Goal: Task Accomplishment & Management: Use online tool/utility

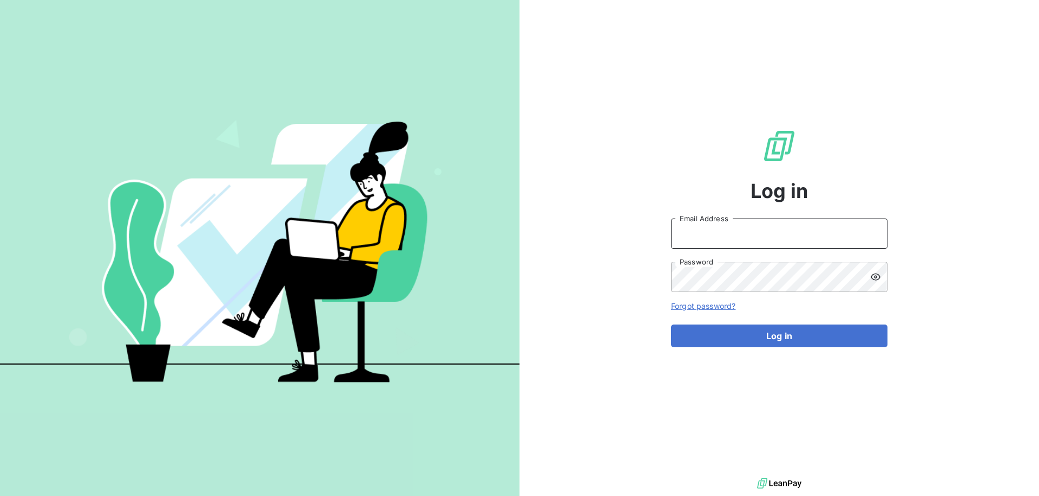
click at [702, 248] on input "Email Address" at bounding box center [779, 234] width 216 height 30
click at [0, 496] on com-1password-button at bounding box center [0, 496] width 0 height 0
type input "[EMAIL_ADDRESS][PERSON_NAME][DOMAIN_NAME]"
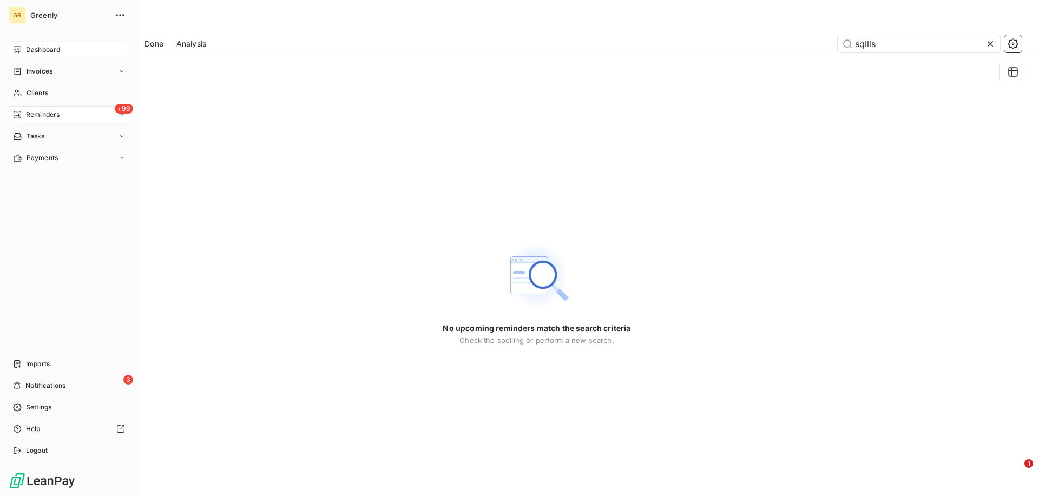
click at [19, 52] on icon at bounding box center [17, 49] width 9 height 9
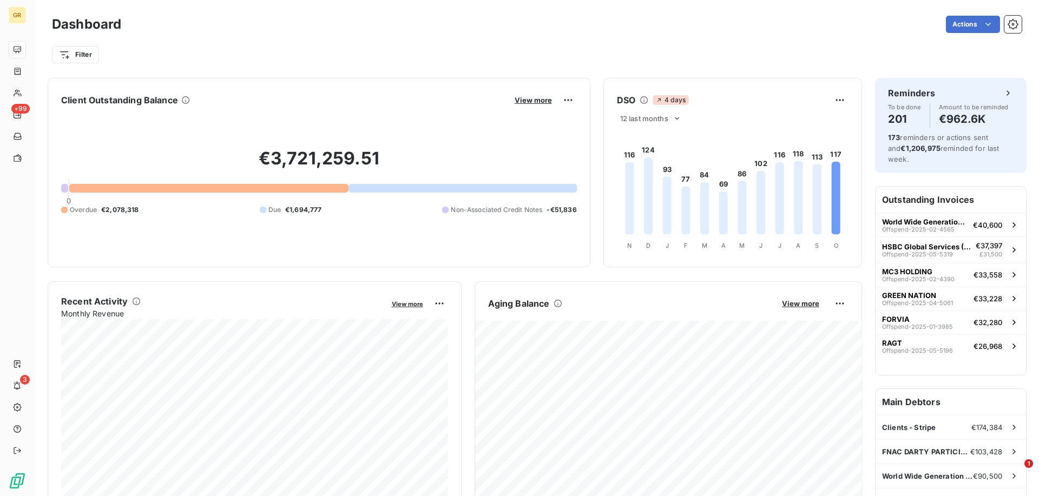
click at [953, 192] on h6 "Outstanding Invoices" at bounding box center [950, 200] width 150 height 26
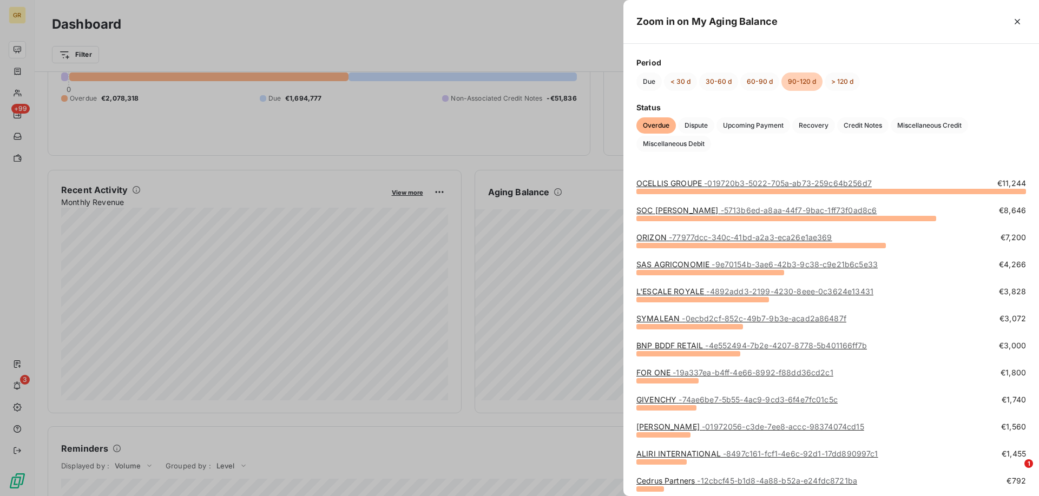
scroll to position [59, 0]
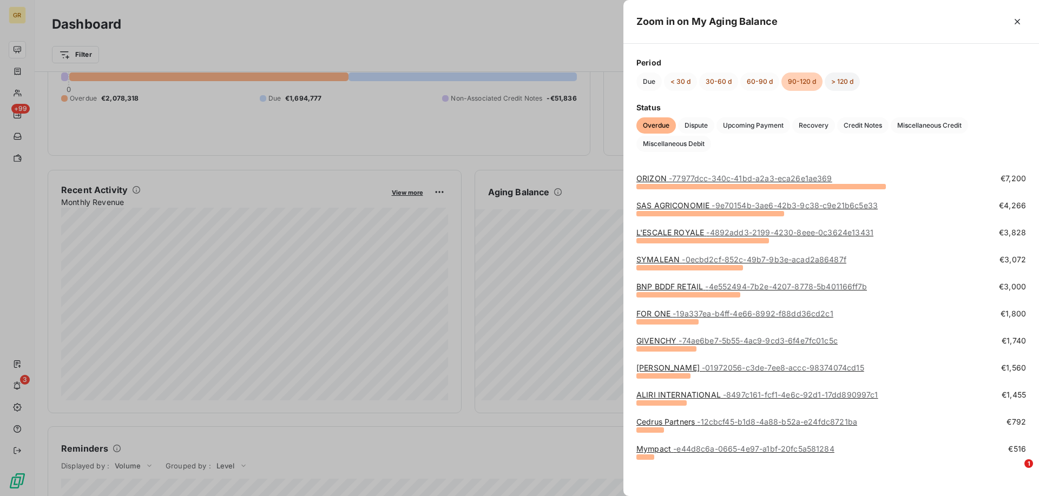
click at [843, 81] on button "> 120 d" at bounding box center [841, 81] width 35 height 18
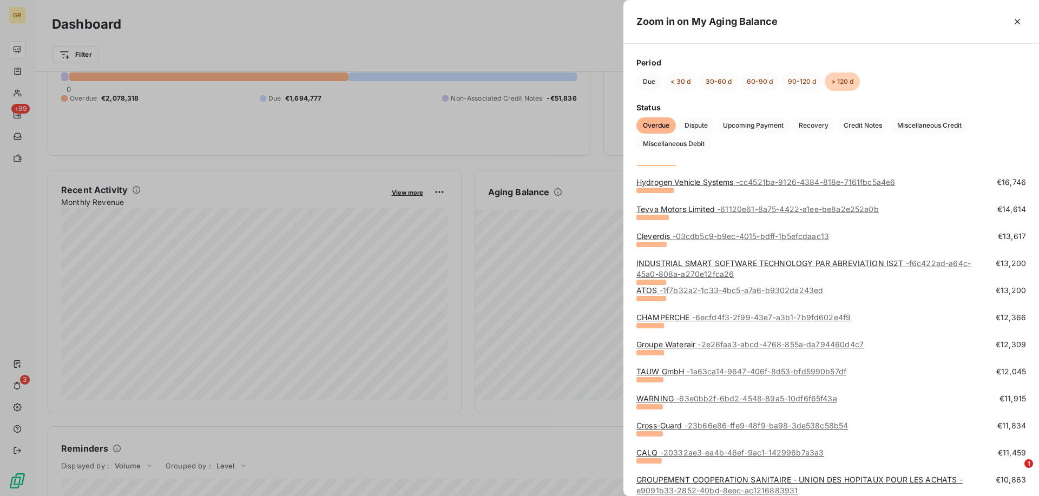
scroll to position [0, 0]
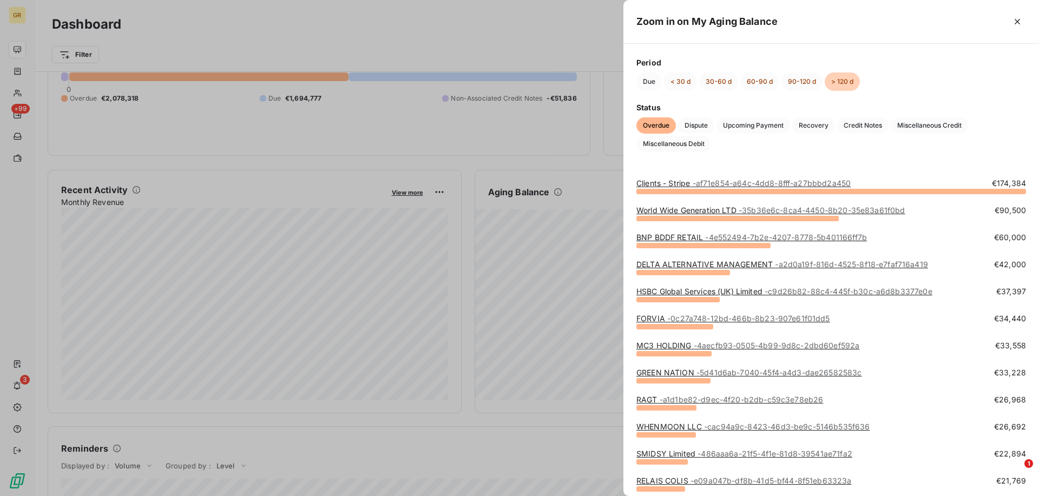
click at [530, 425] on div at bounding box center [519, 248] width 1039 height 496
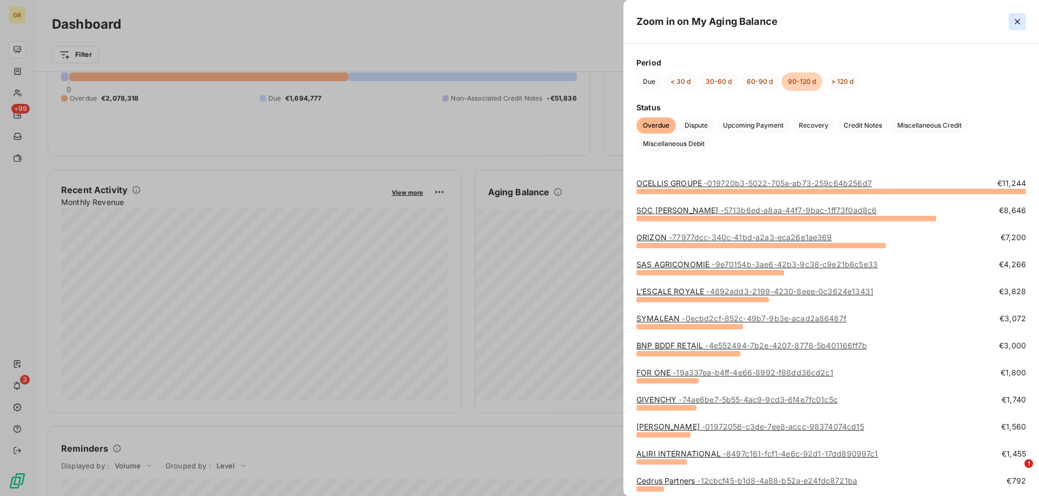
click at [1012, 21] on icon "button" at bounding box center [1017, 21] width 11 height 11
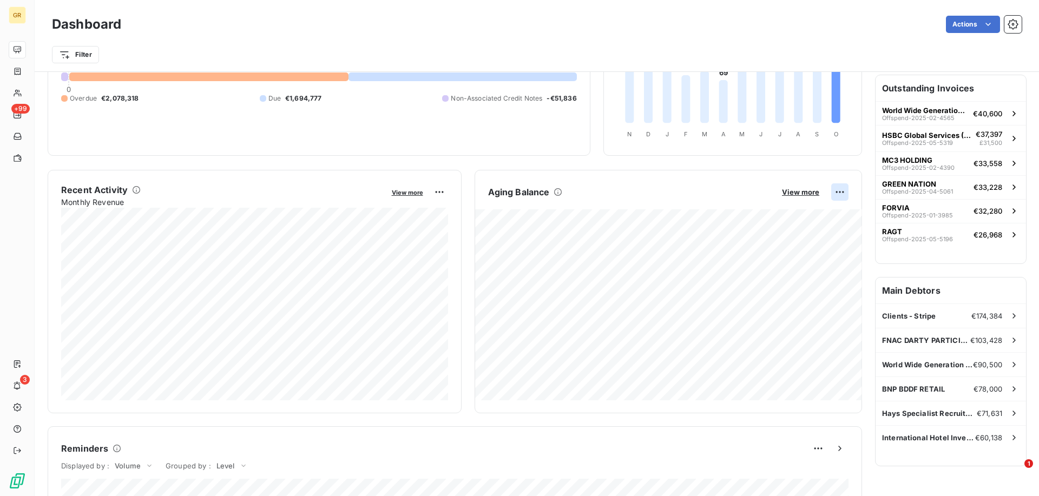
click at [837, 190] on html "GR +99 3 Dashboard Actions Filter Client Outstanding Balance View more €3,721,2…" at bounding box center [519, 248] width 1039 height 496
click at [822, 210] on div "Export" at bounding box center [813, 214] width 61 height 17
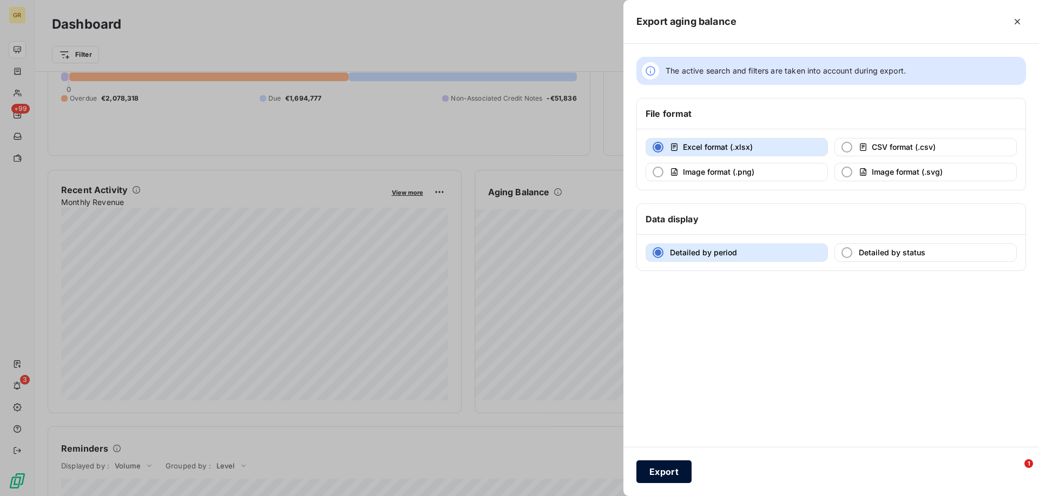
click at [668, 476] on button "Export" at bounding box center [663, 471] width 55 height 23
